Goal: Check status: Check status

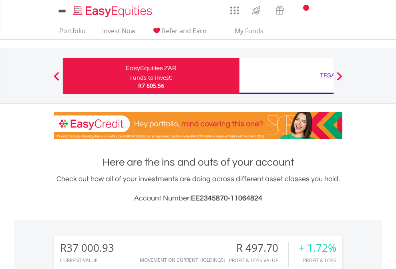
scroll to position [77, 126]
click at [130, 76] on div "Funds to invest:" at bounding box center [151, 78] width 42 height 8
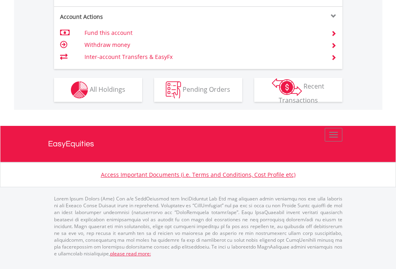
scroll to position [784, 0]
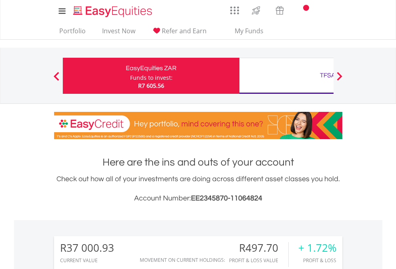
scroll to position [77, 126]
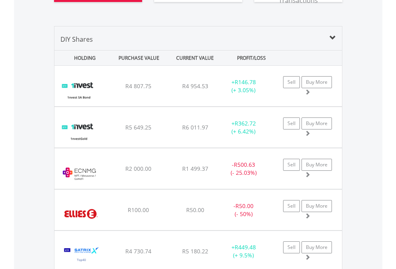
scroll to position [923, 0]
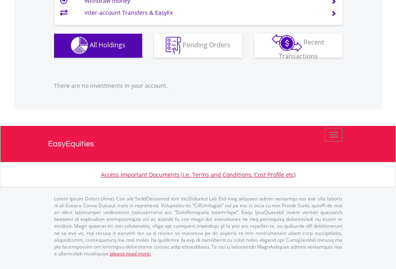
scroll to position [77, 126]
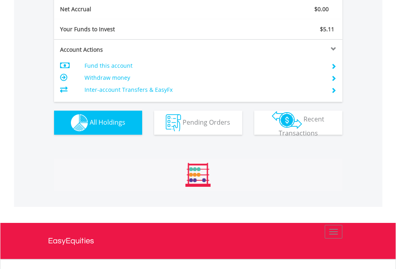
scroll to position [77, 126]
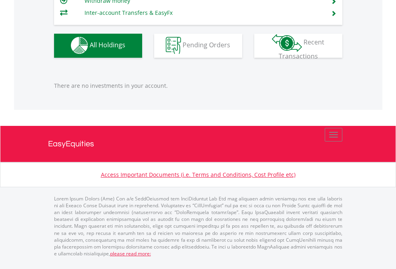
scroll to position [77, 126]
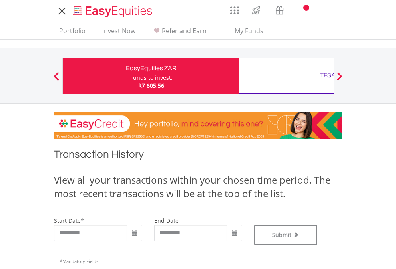
type input "**********"
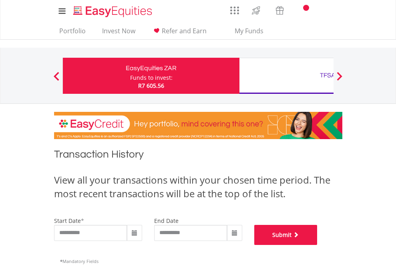
click at [318, 245] on button "Submit" at bounding box center [285, 235] width 63 height 20
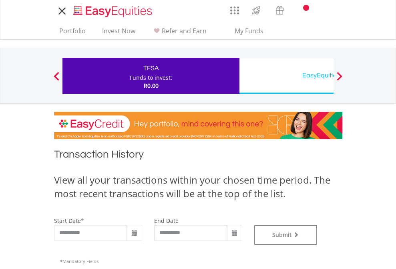
type input "**********"
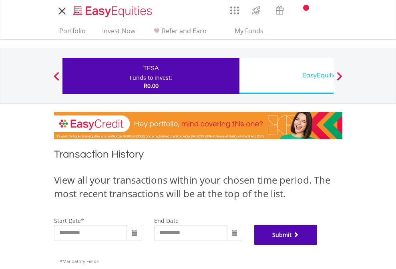
click at [318, 245] on button "Submit" at bounding box center [285, 235] width 63 height 20
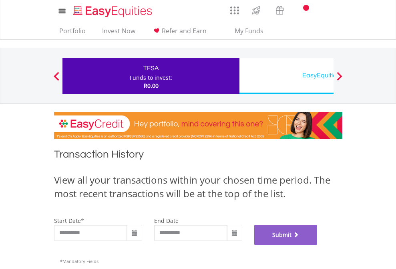
scroll to position [325, 0]
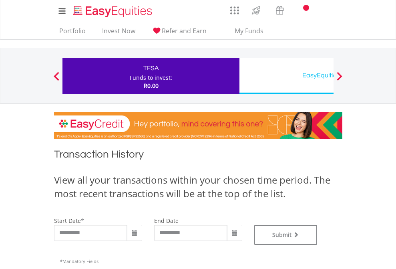
click at [286, 76] on div "EasyEquities USD" at bounding box center [327, 75] width 167 height 11
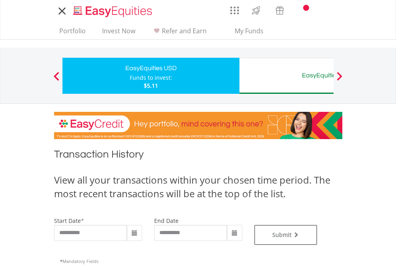
type input "**********"
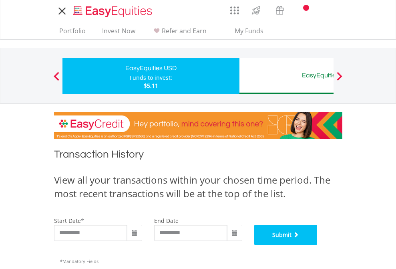
click at [318, 245] on button "Submit" at bounding box center [285, 235] width 63 height 20
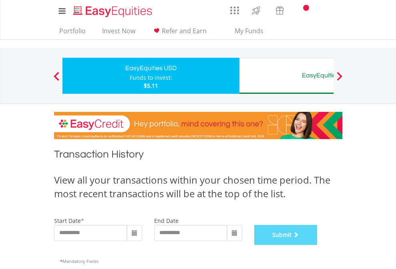
scroll to position [325, 0]
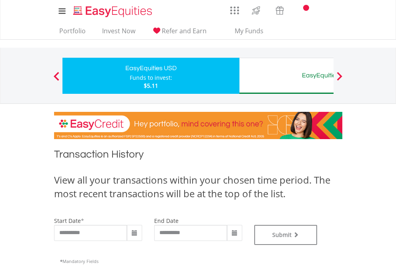
click at [286, 76] on div "EasyEquities AUD" at bounding box center [327, 75] width 167 height 11
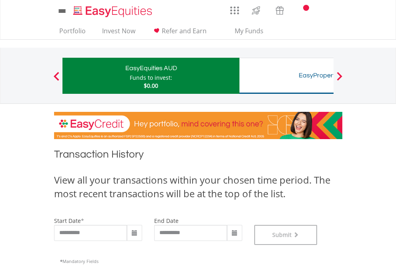
scroll to position [325, 0]
